Goal: Task Accomplishment & Management: Manage account settings

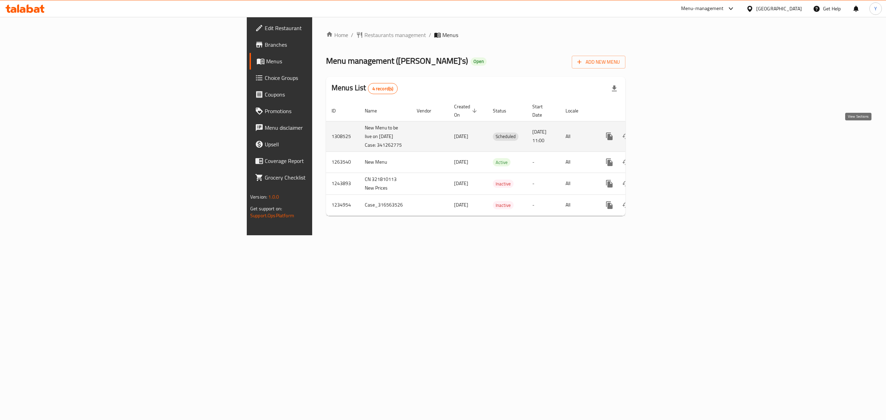
click at [663, 132] on icon "enhanced table" at bounding box center [659, 136] width 8 height 8
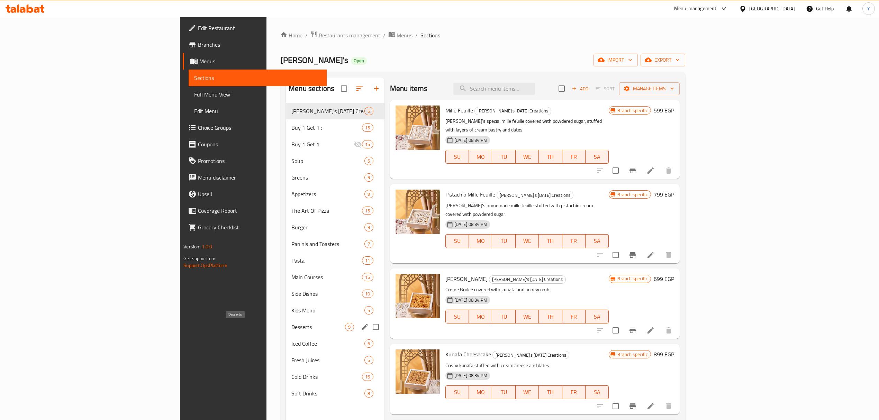
click at [291, 325] on span "Desserts" at bounding box center [318, 327] width 54 height 8
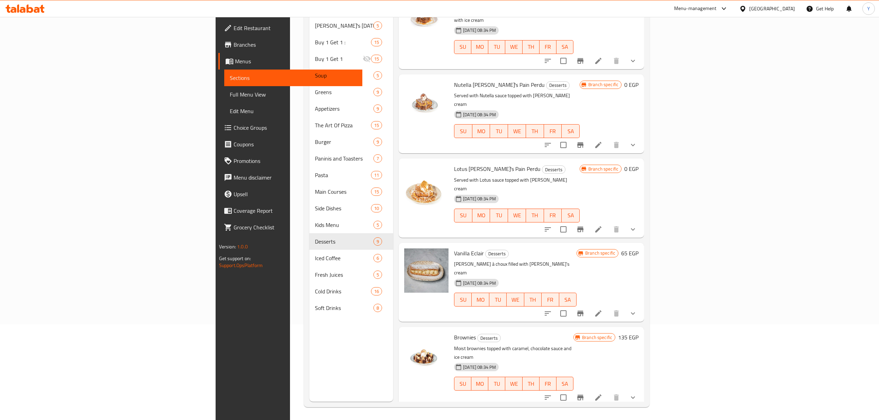
scroll to position [97, 0]
click at [637, 392] on icon "show more" at bounding box center [633, 396] width 8 height 8
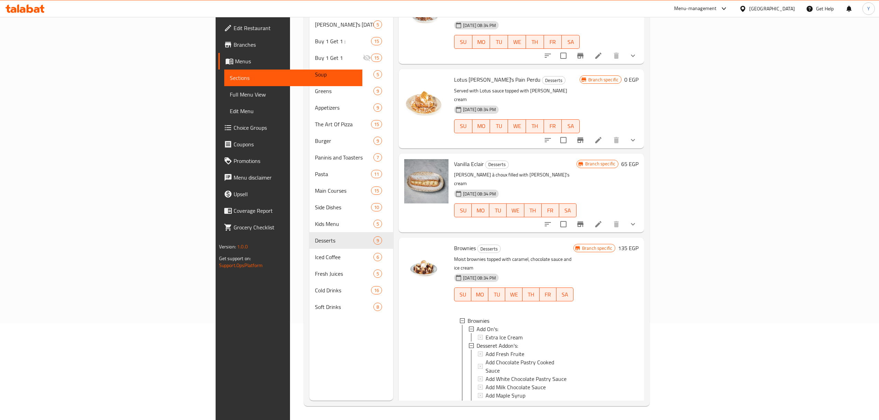
scroll to position [370, 0]
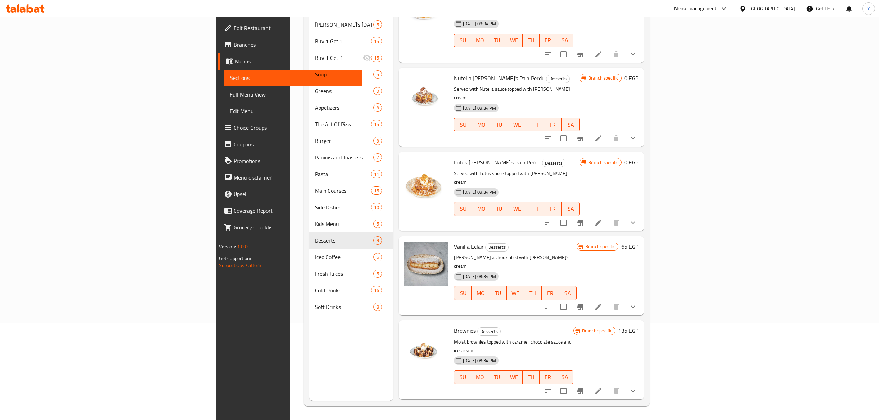
scroll to position [277, 0]
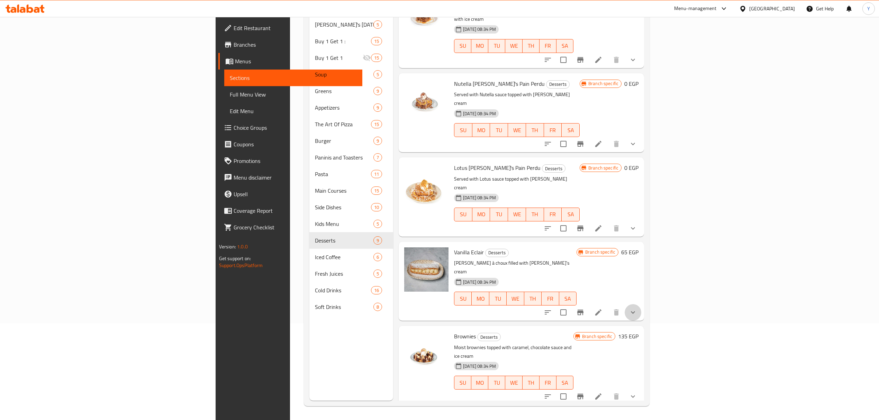
click at [641, 304] on button "show more" at bounding box center [633, 312] width 17 height 17
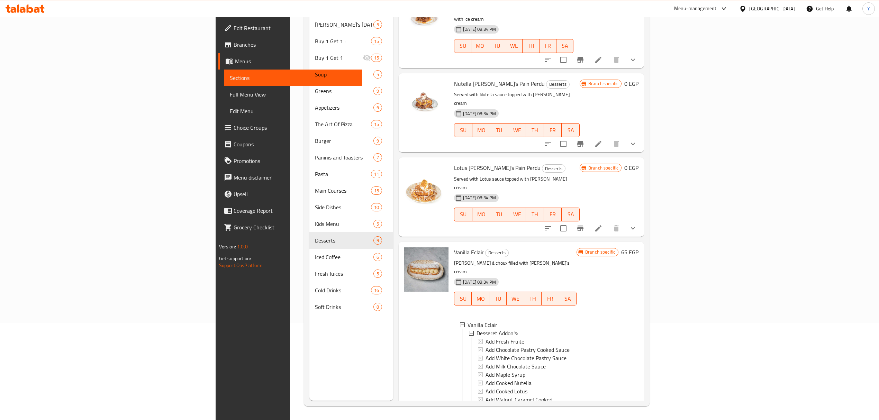
click at [637, 224] on icon "show more" at bounding box center [633, 228] width 8 height 8
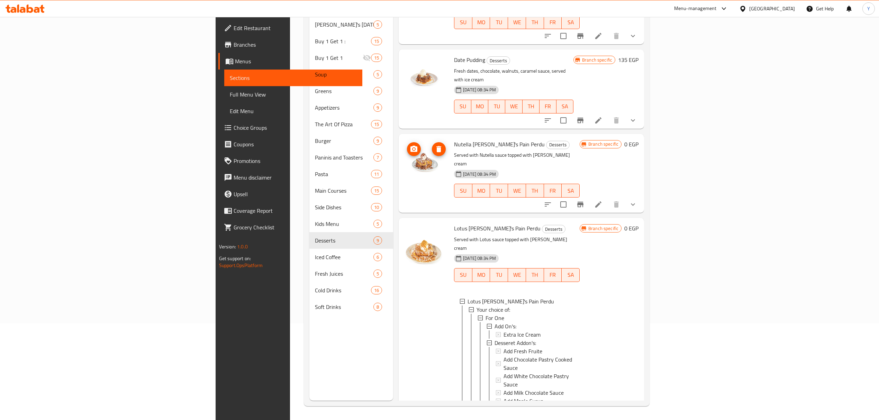
scroll to position [139, 0]
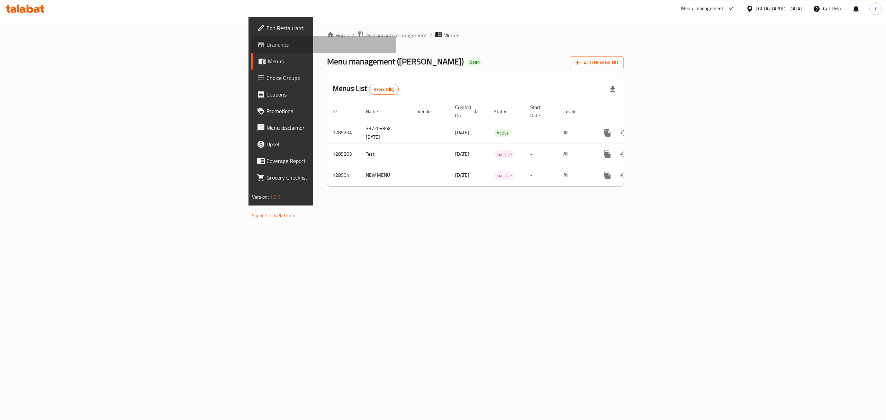
click at [266, 43] on span "Branches" at bounding box center [328, 44] width 125 height 8
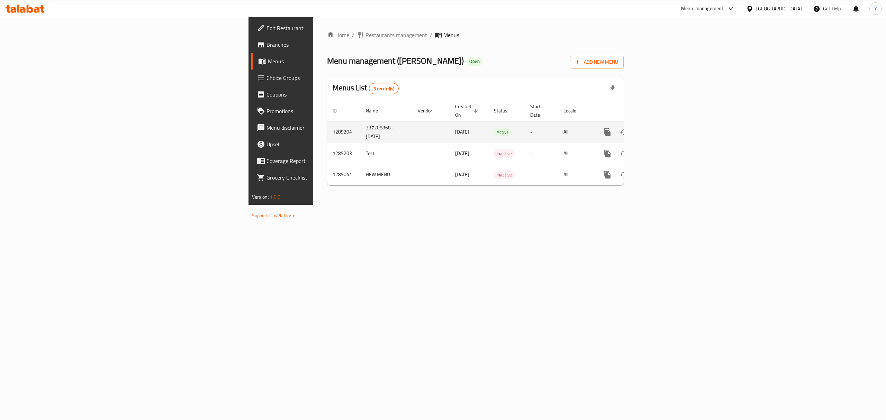
click at [665, 130] on link "enhanced table" at bounding box center [657, 132] width 17 height 17
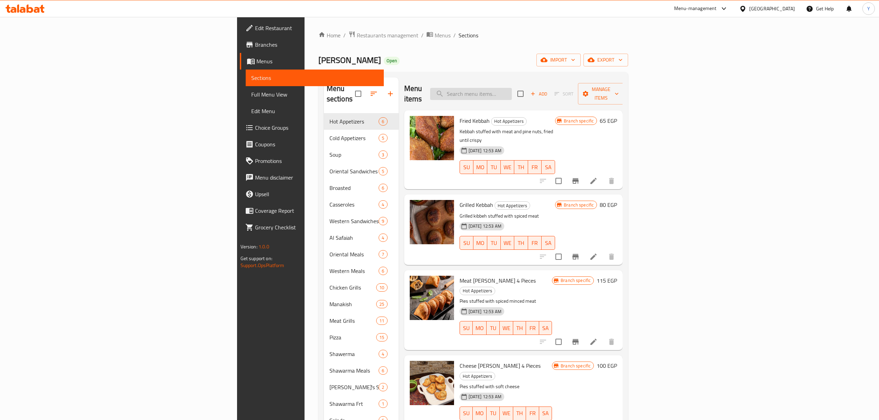
click at [512, 93] on input "search" at bounding box center [471, 94] width 82 height 12
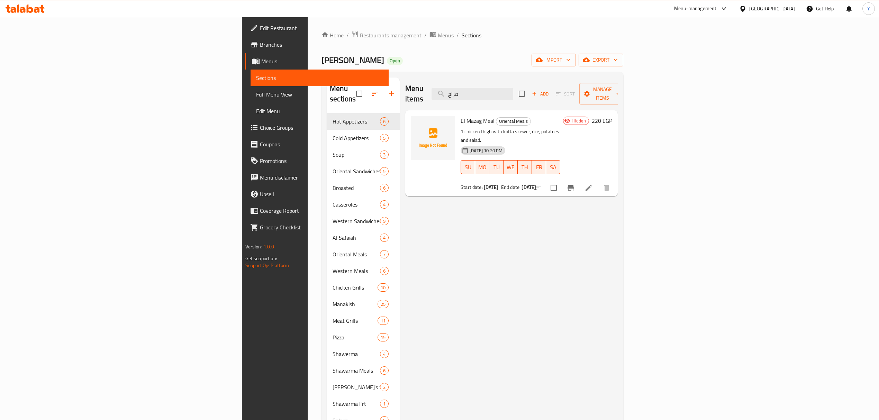
type input "مزاج"
